Goal: Browse casually: Explore the website without a specific task or goal

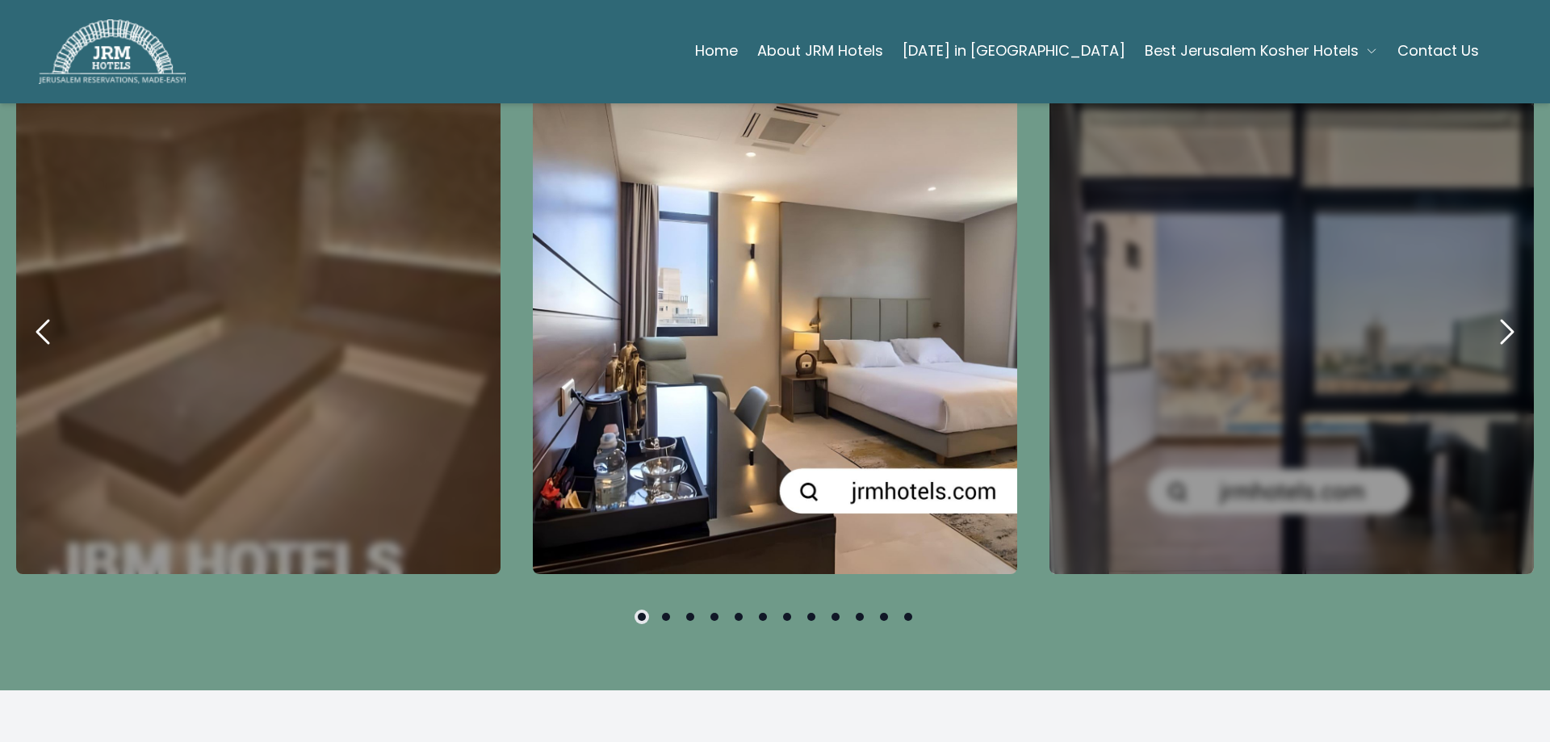
scroll to position [969, 0]
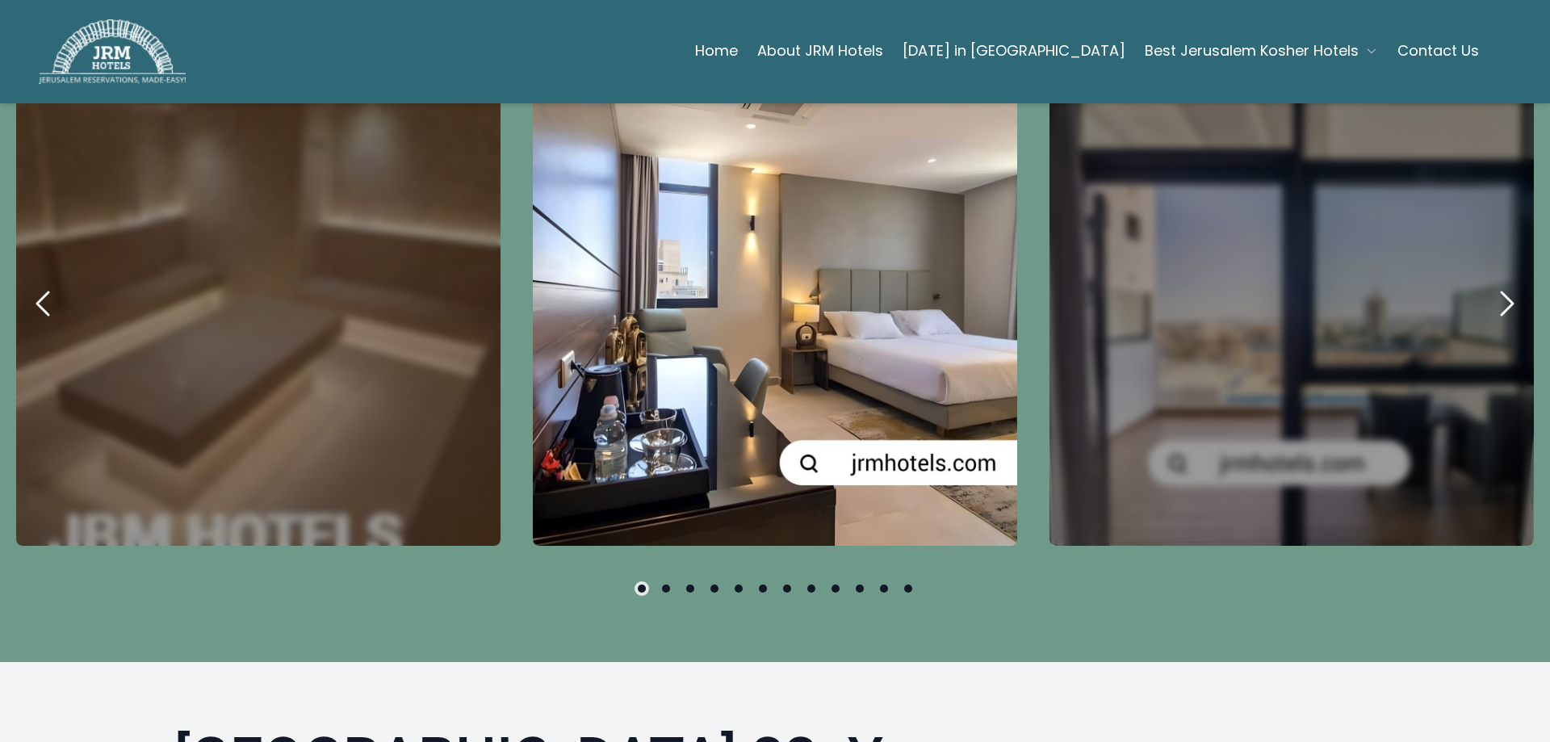
click at [1487, 299] on icon "next" at bounding box center [1506, 303] width 39 height 39
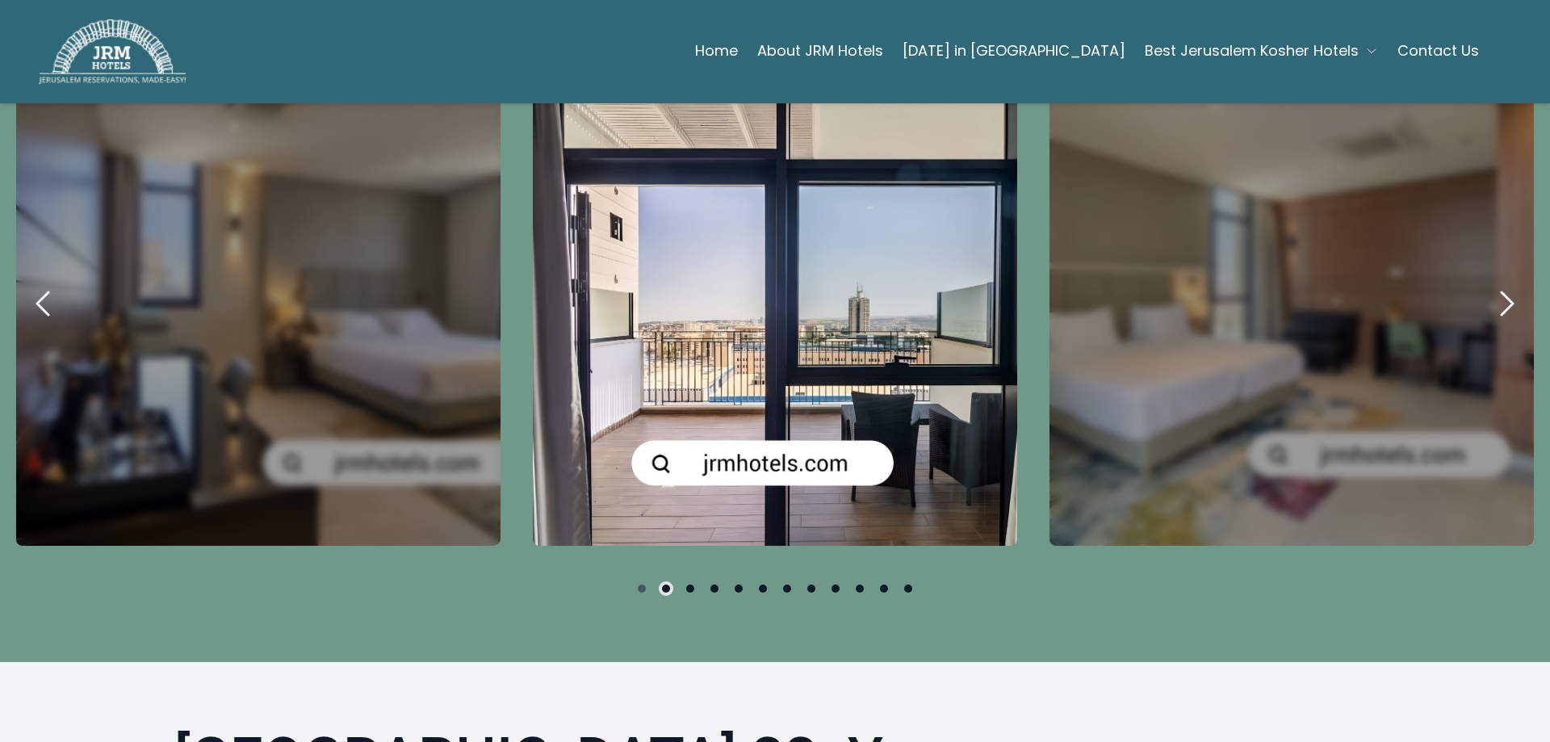
click at [1487, 299] on icon "next" at bounding box center [1506, 303] width 39 height 39
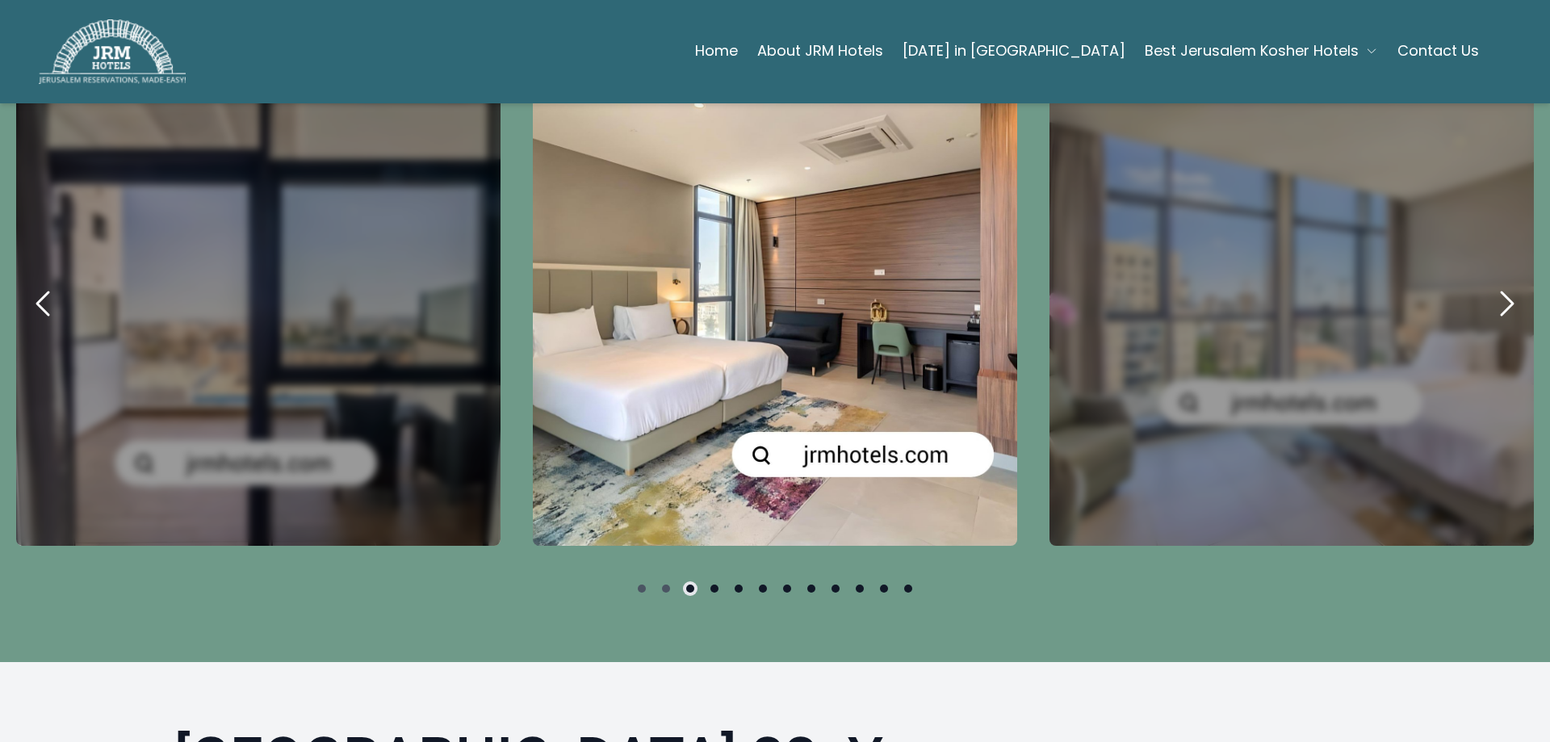
click at [1487, 299] on icon "next" at bounding box center [1506, 303] width 39 height 39
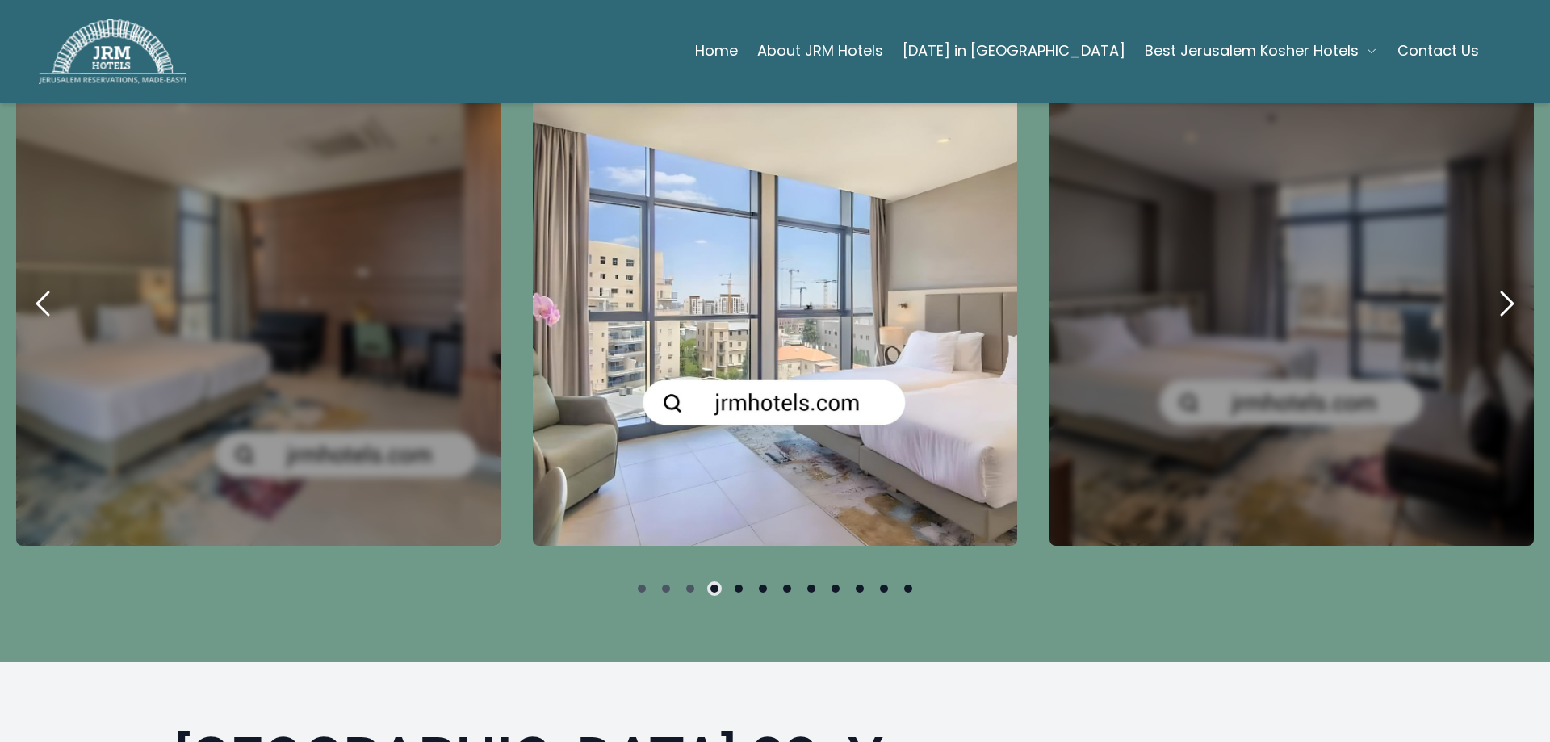
click at [1487, 299] on icon "next" at bounding box center [1506, 303] width 39 height 39
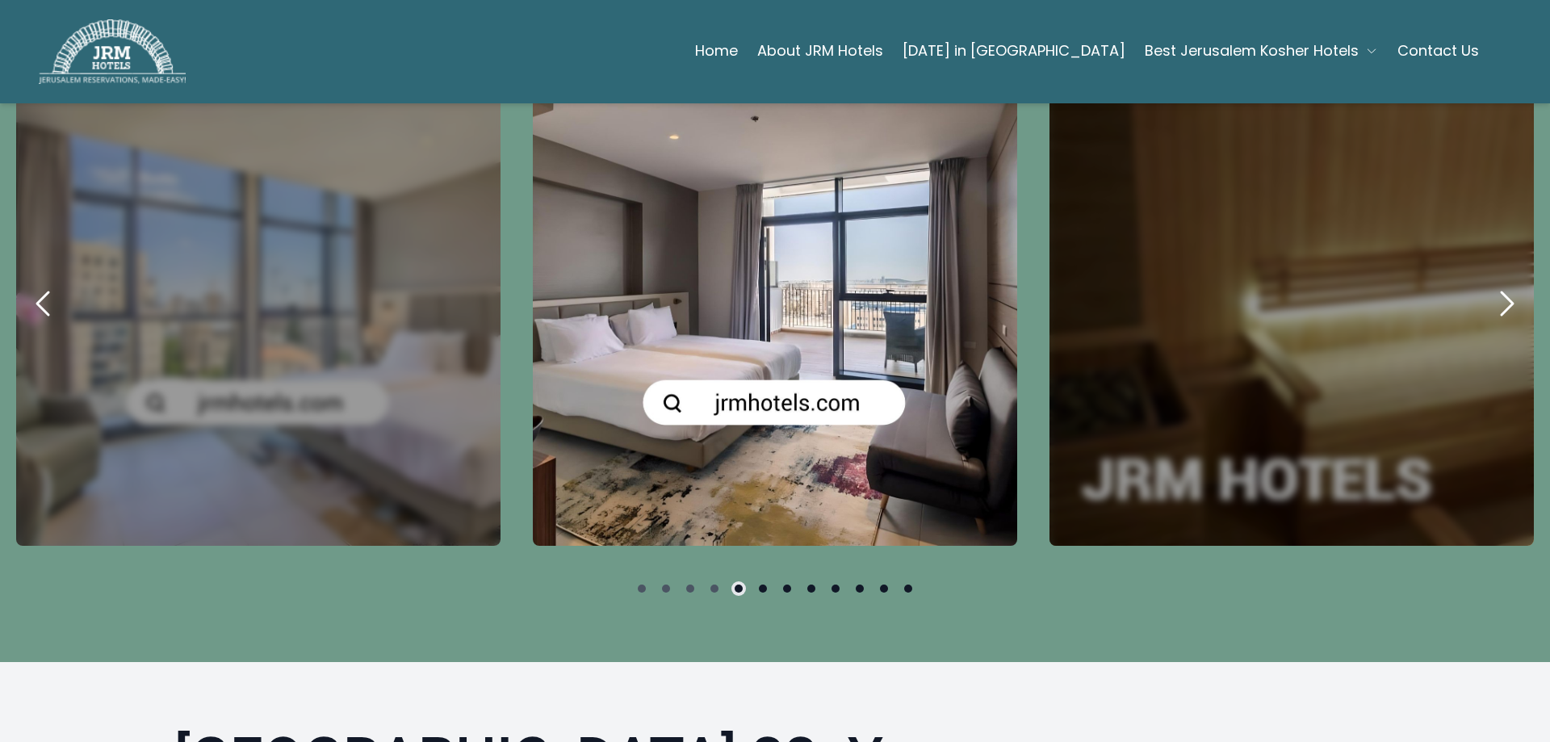
click at [1487, 298] on icon "next" at bounding box center [1506, 303] width 39 height 39
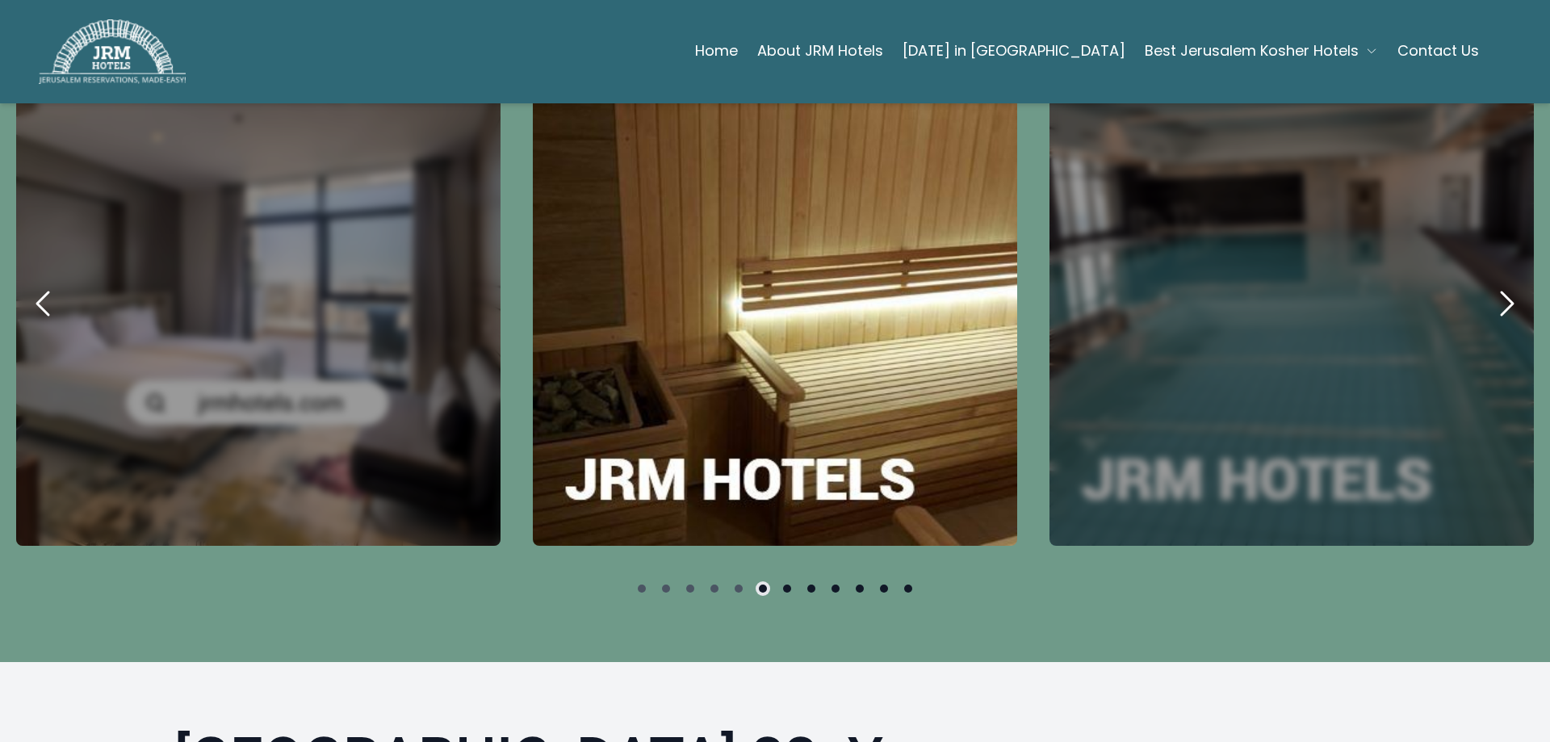
click at [1487, 298] on icon "next" at bounding box center [1506, 303] width 39 height 39
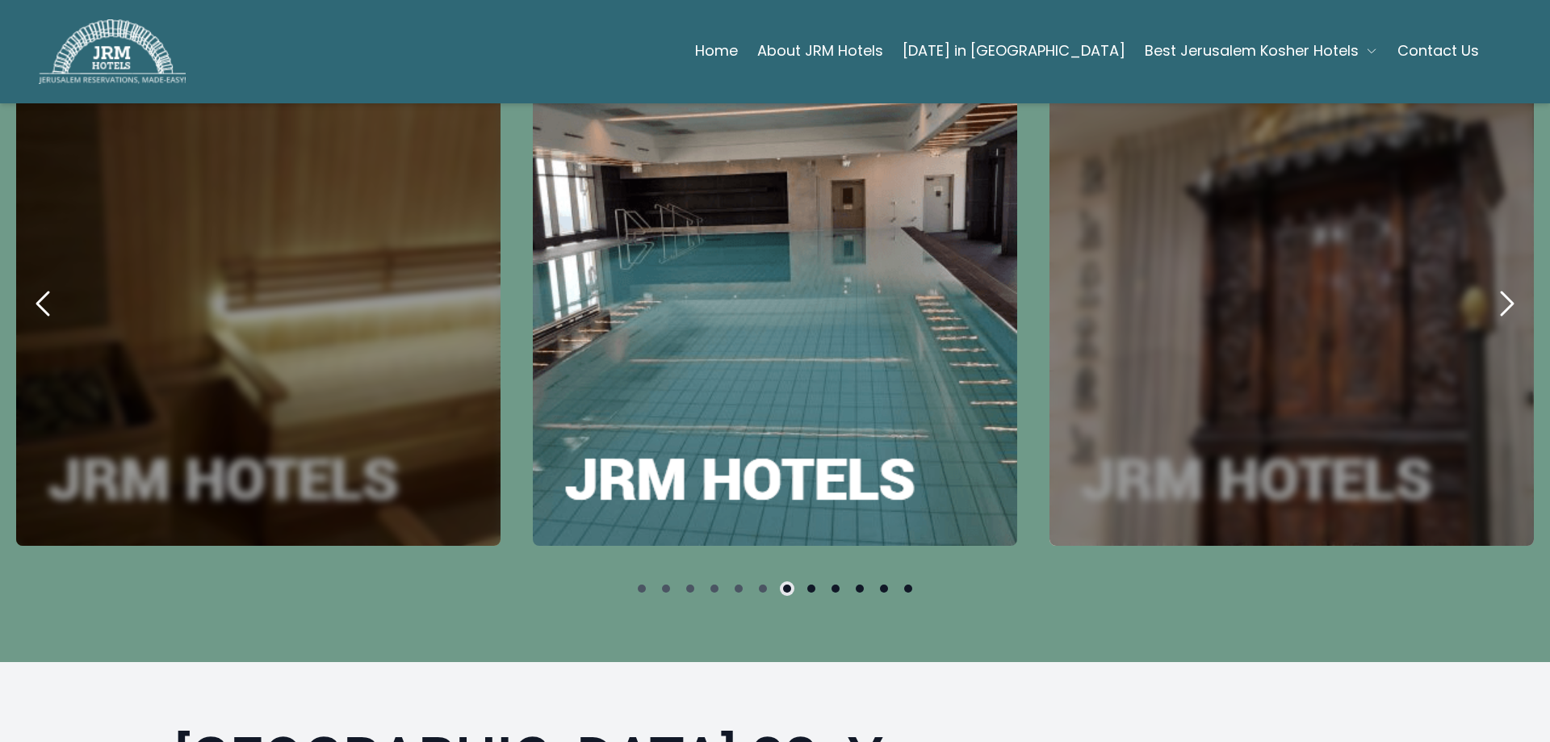
click at [1487, 298] on icon "next" at bounding box center [1506, 303] width 39 height 39
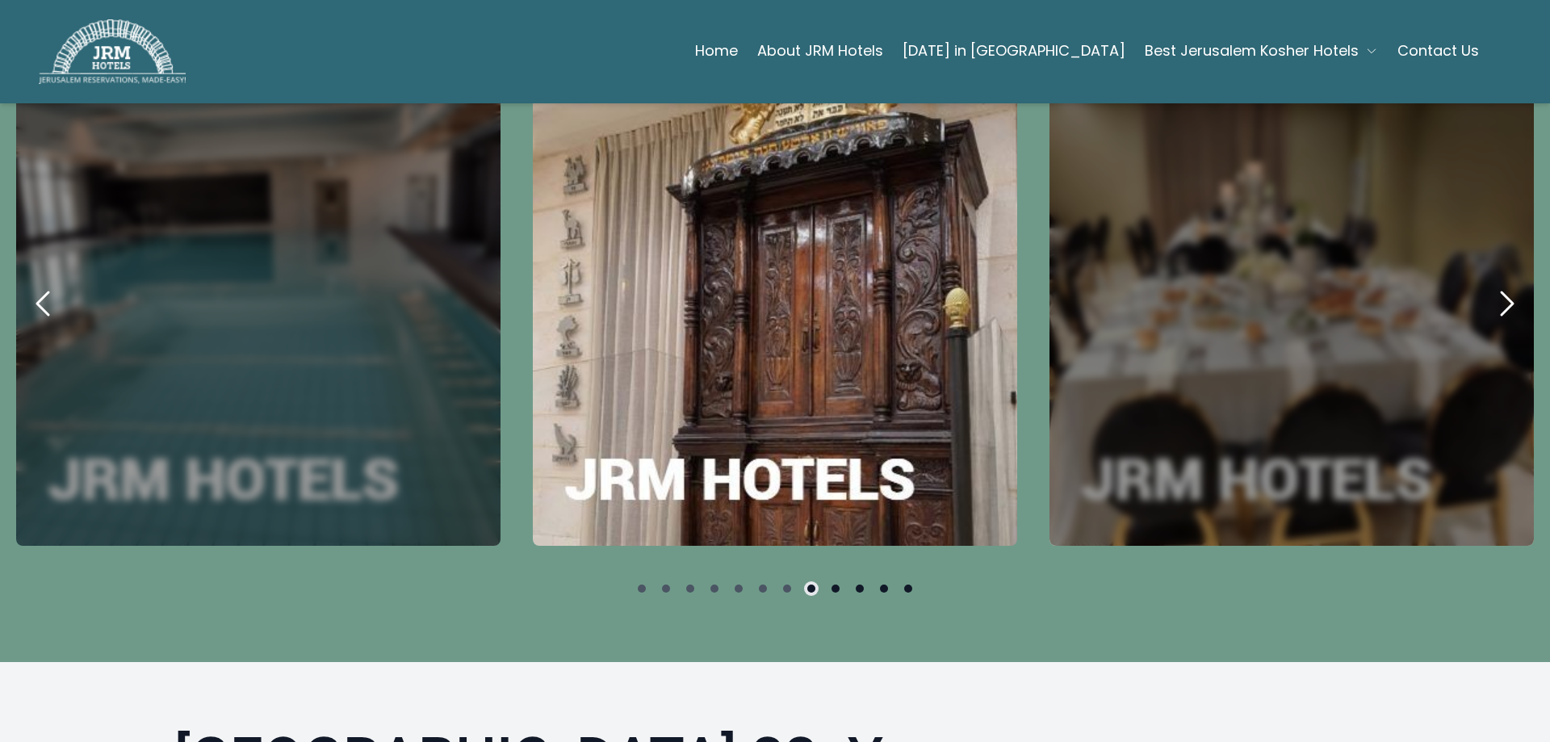
click at [1487, 298] on icon "next" at bounding box center [1506, 303] width 39 height 39
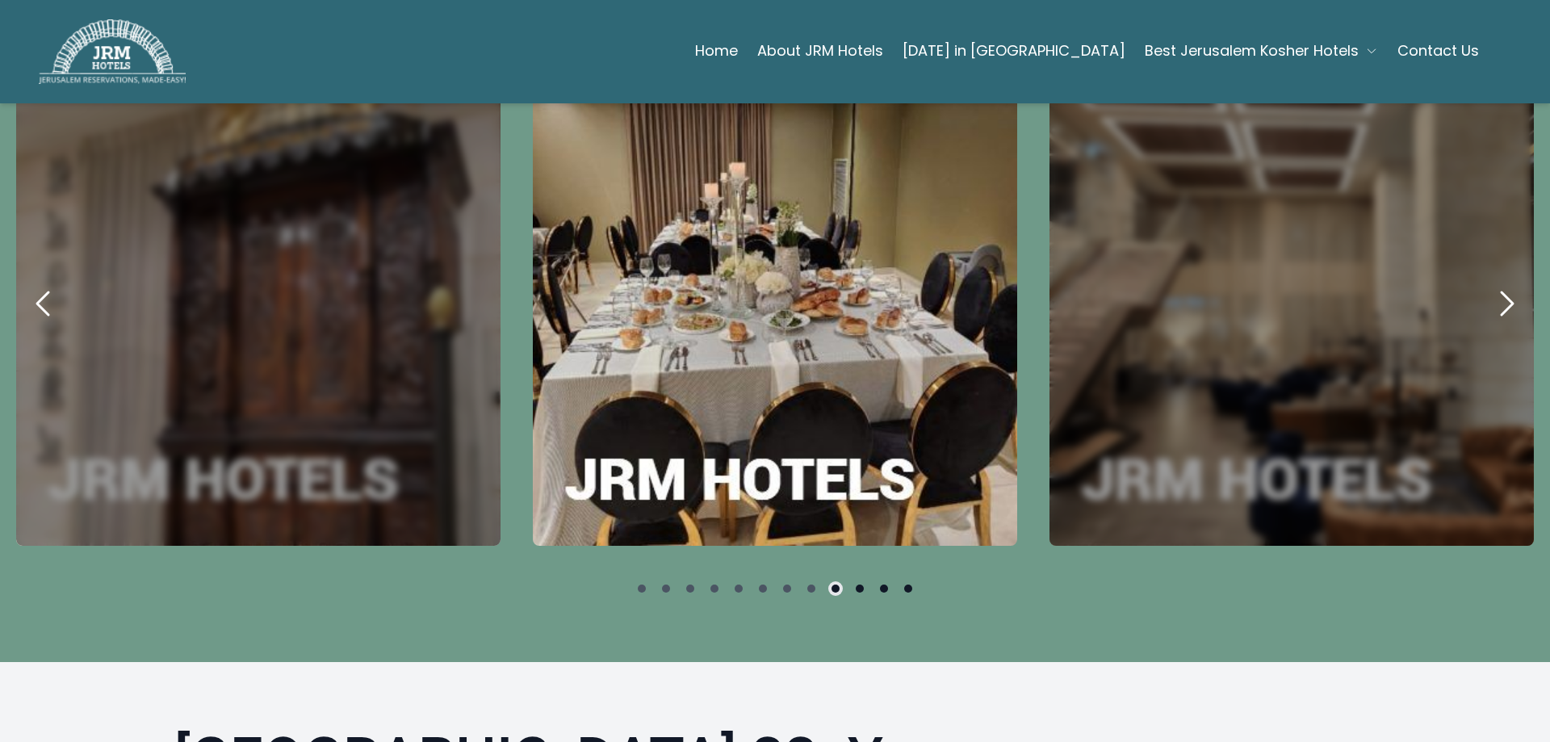
click at [1487, 298] on icon "next" at bounding box center [1506, 303] width 39 height 39
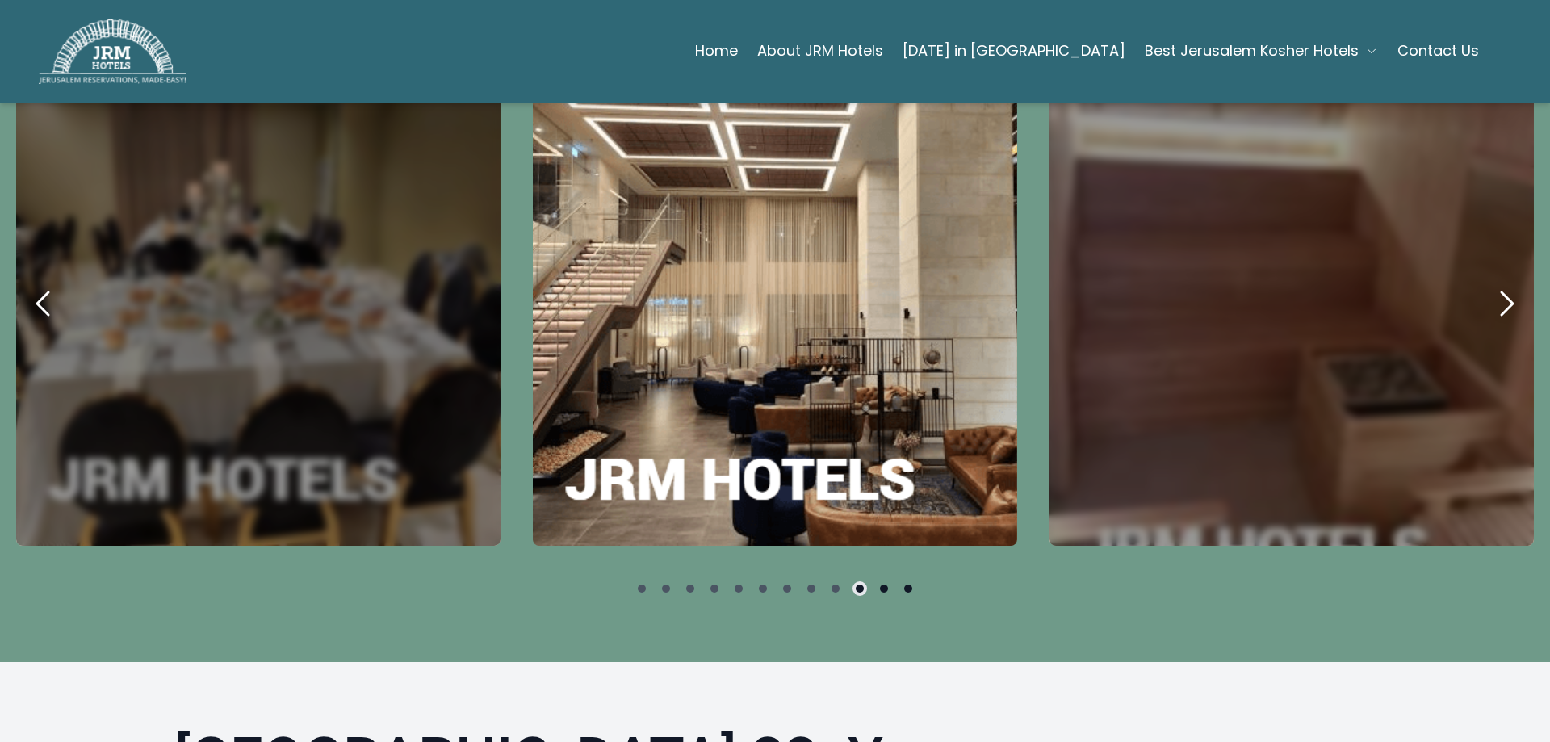
click at [1487, 298] on icon "next" at bounding box center [1506, 303] width 39 height 39
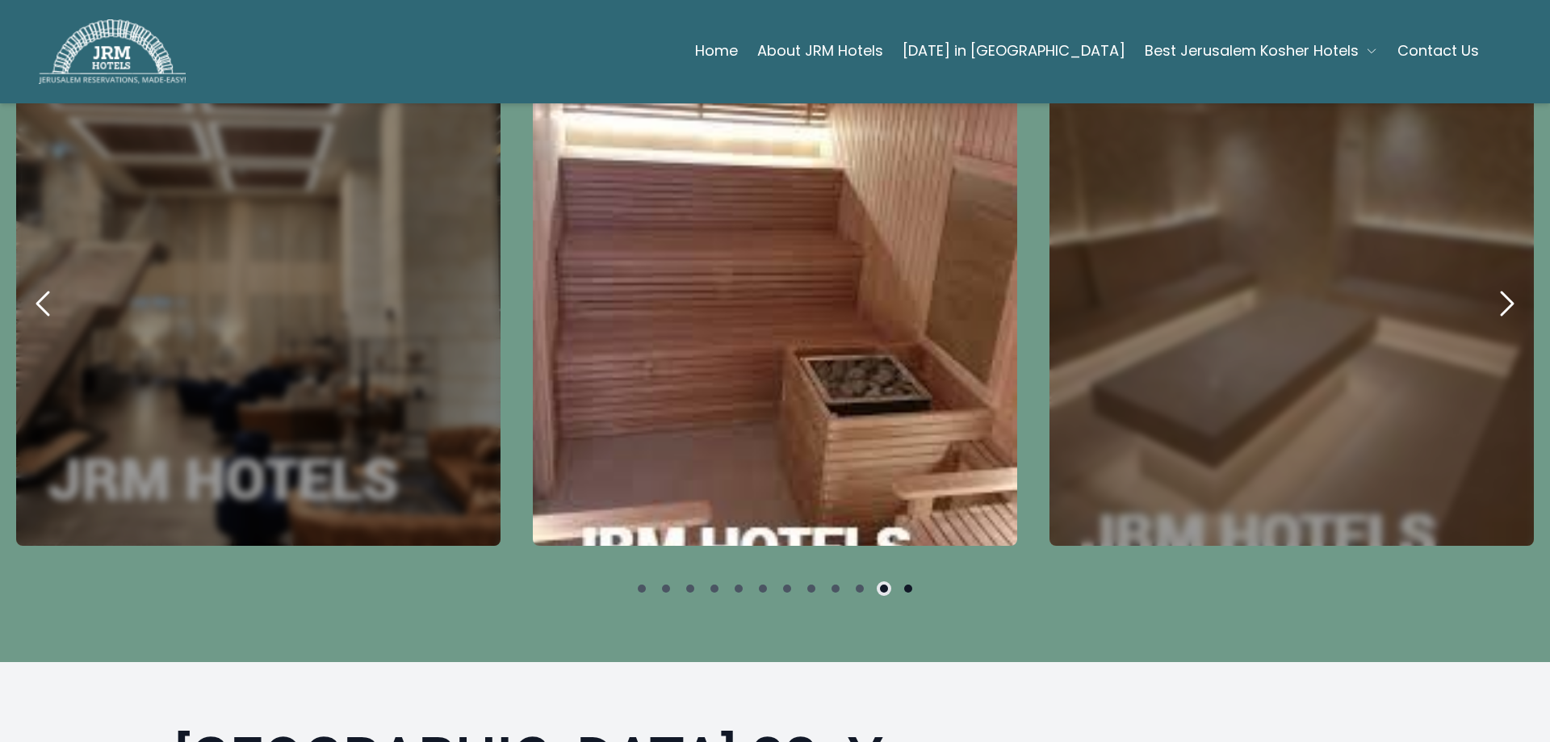
click at [1487, 298] on icon "next" at bounding box center [1506, 303] width 39 height 39
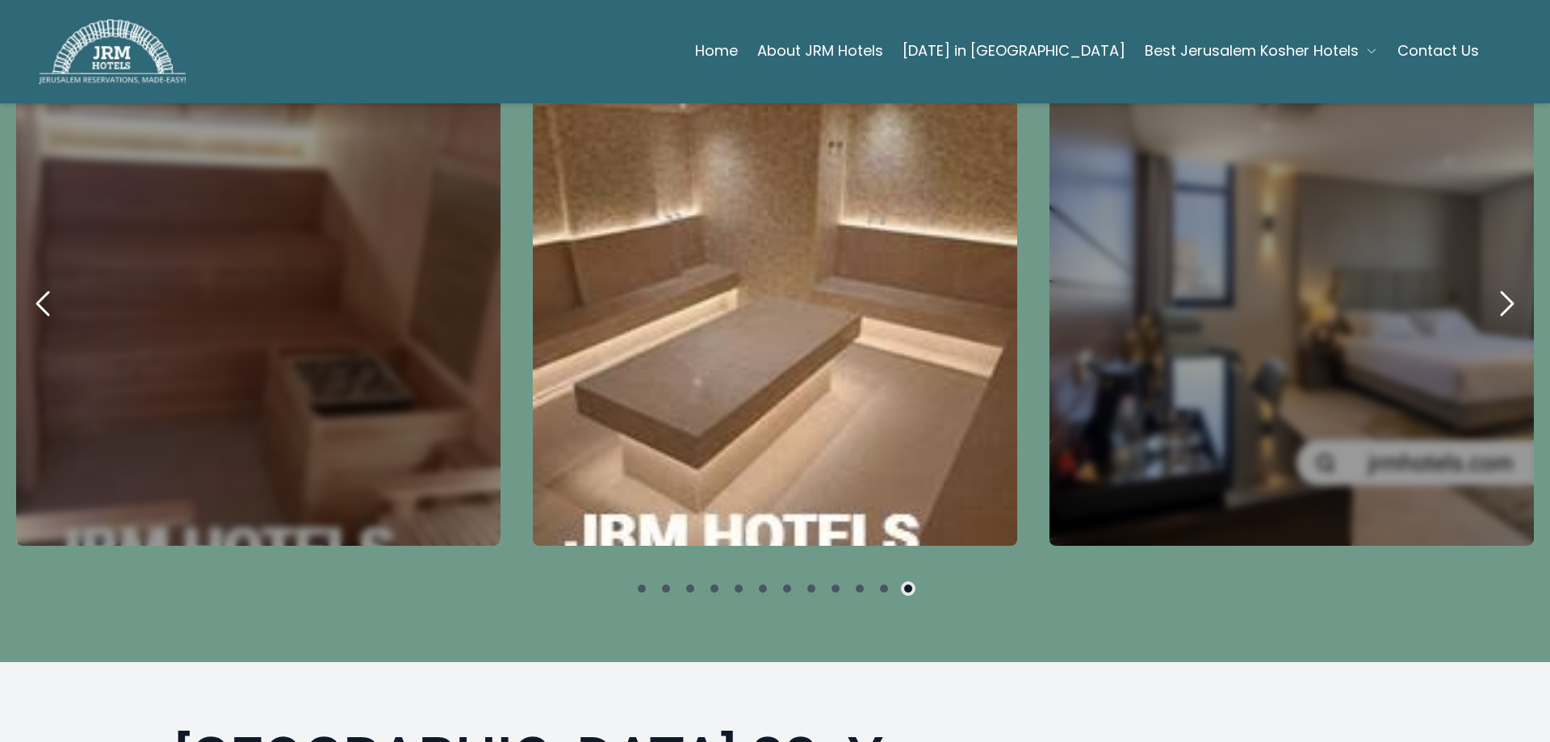
click at [1487, 299] on icon "next" at bounding box center [1506, 303] width 39 height 39
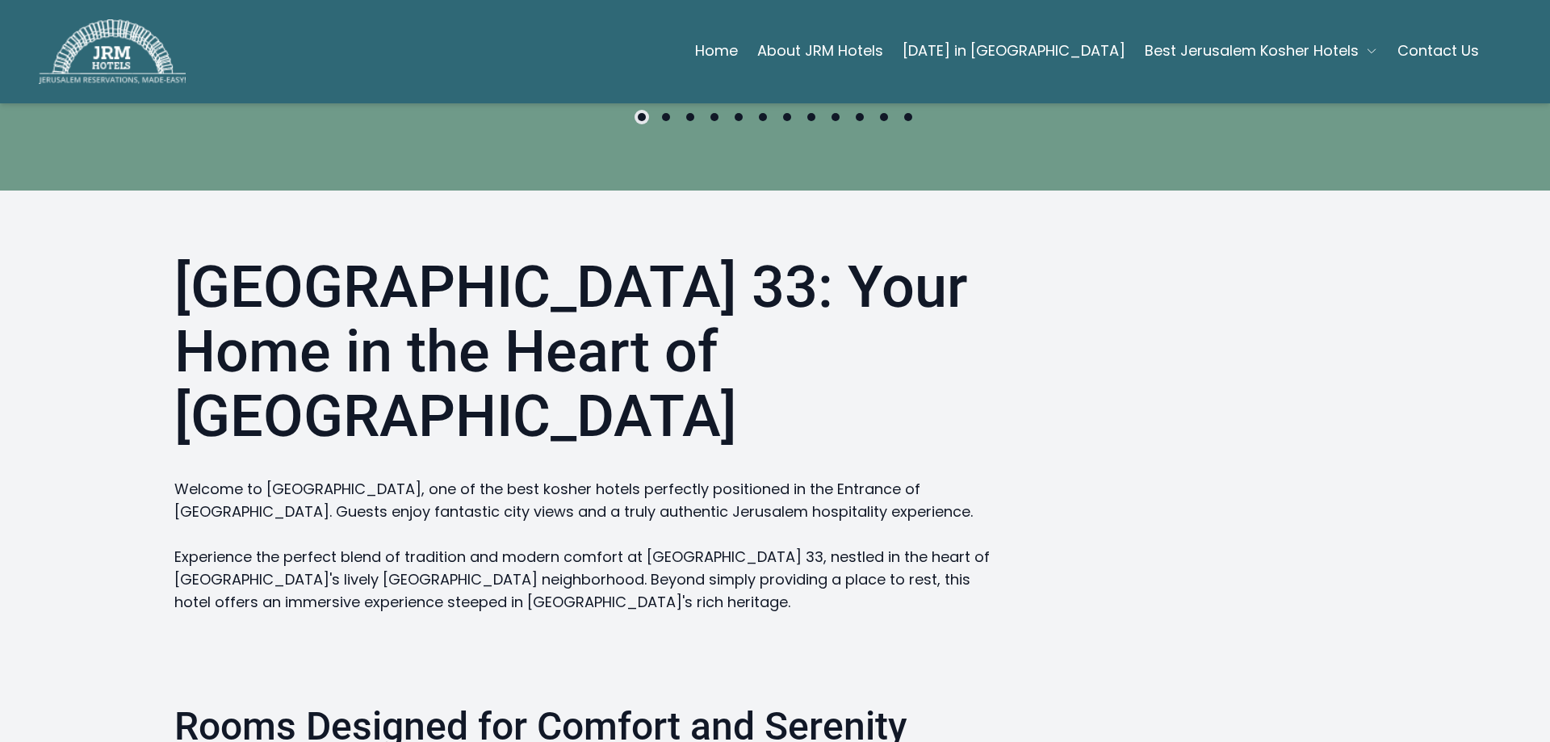
scroll to position [1372, 0]
